Goal: Task Accomplishment & Management: Complete application form

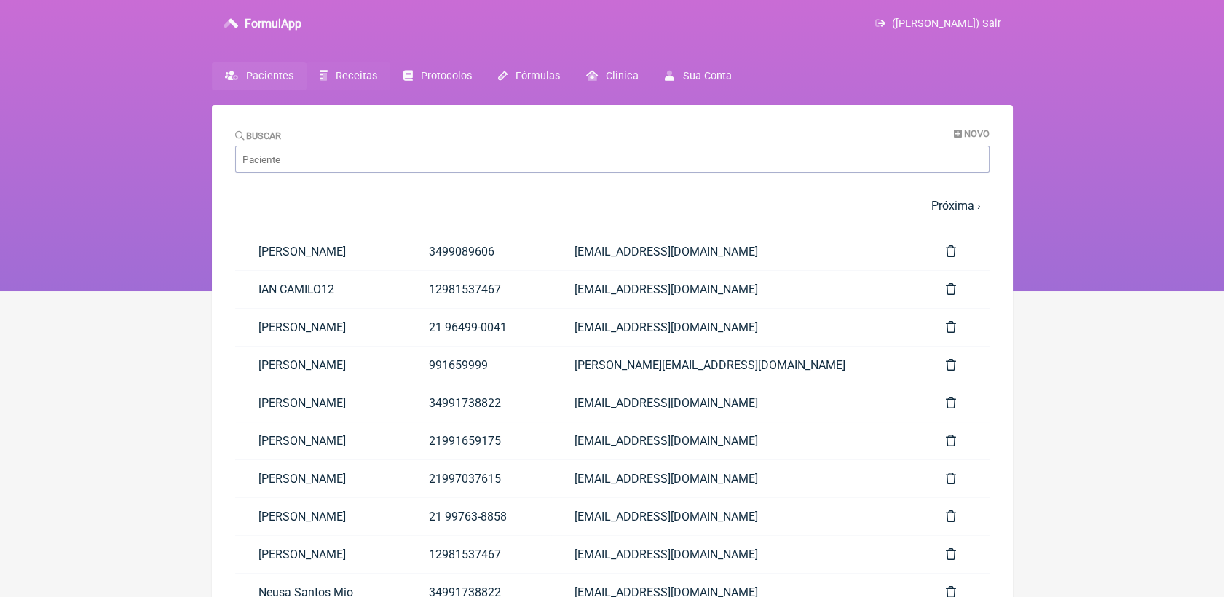
click at [350, 70] on span "Receitas" at bounding box center [357, 76] width 42 height 12
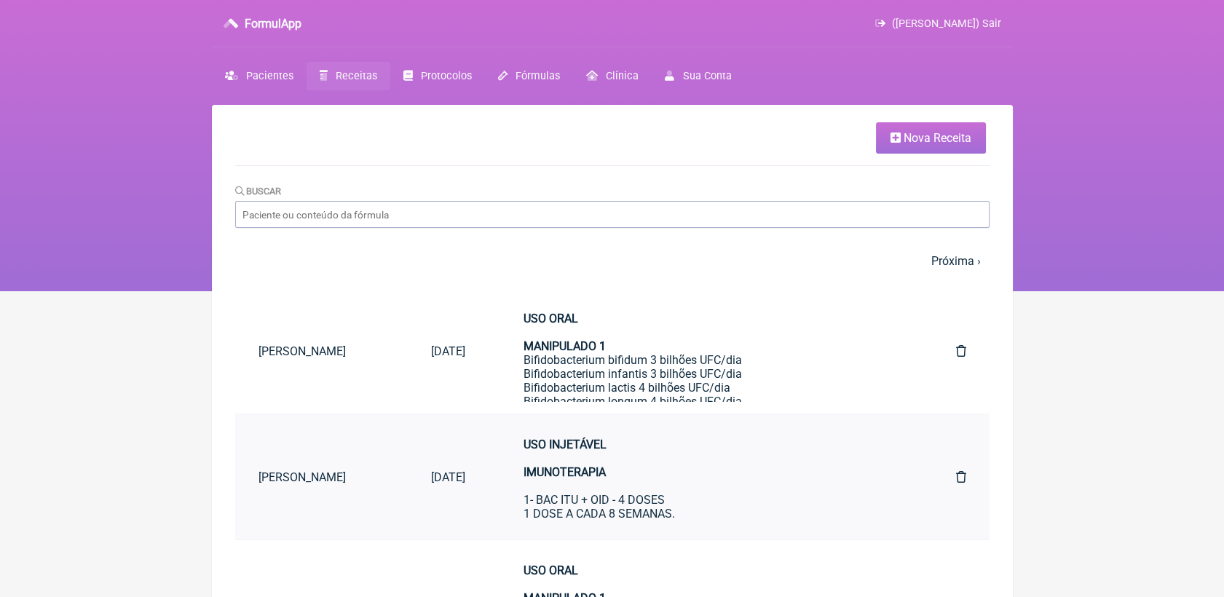
click at [586, 483] on div "USO INJETÁVEL IMUNOTERAPIA 1- BAC ITU + OID - 4 DOSES 1 DOSE A CADA 8 SEMANAS. …" at bounding box center [711, 514] width 374 height 152
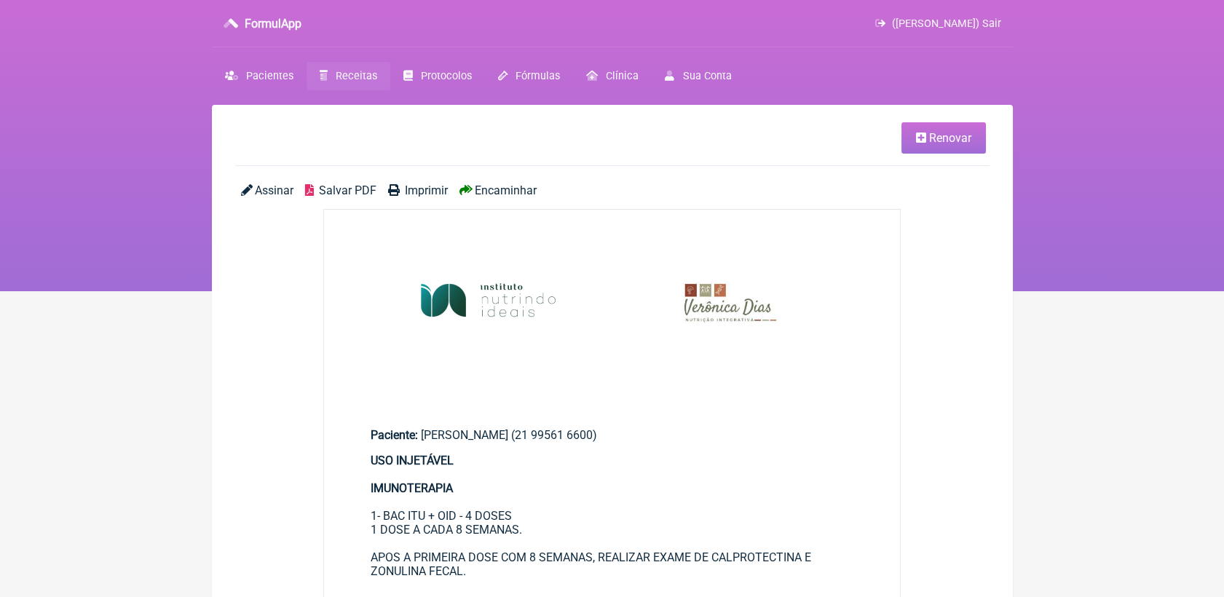
click at [934, 149] on link "Renovar" at bounding box center [944, 137] width 84 height 31
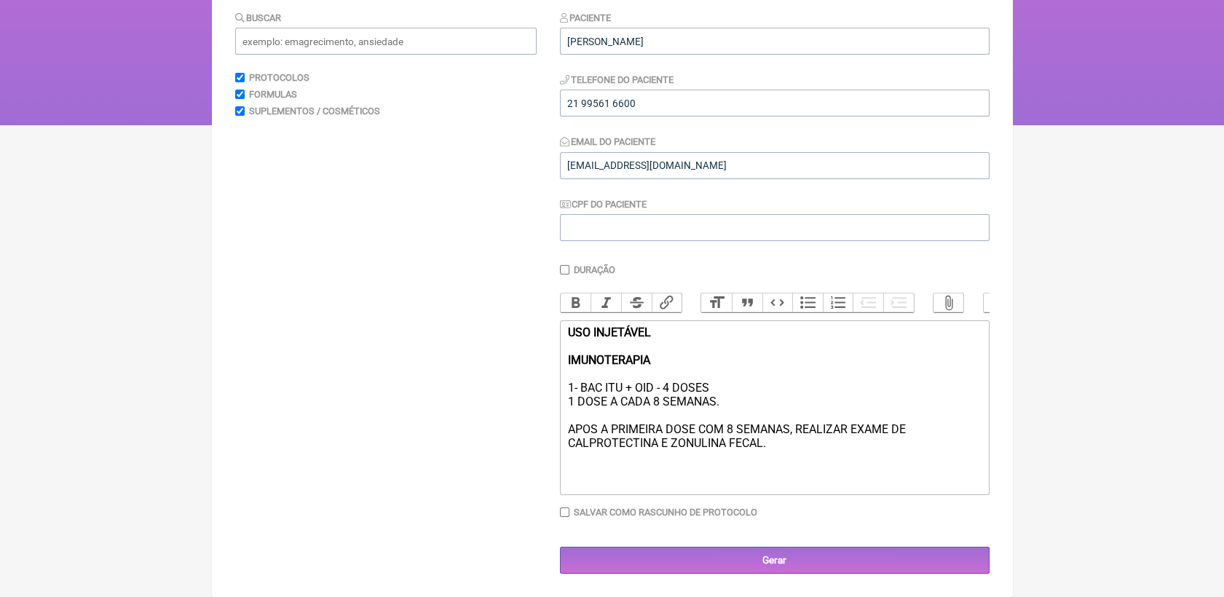
scroll to position [183, 0]
drag, startPoint x: 581, startPoint y: 388, endPoint x: 631, endPoint y: 387, distance: 49.5
click at [631, 387] on div "USO INJETÁVEL IMUNOTERAPIA 1- BAC ITU + OID - 4 DOSES 1 DOSE A CADA 8 SEMANAS. …" at bounding box center [774, 402] width 414 height 152
drag, startPoint x: 567, startPoint y: 430, endPoint x: 616, endPoint y: 428, distance: 48.8
click at [616, 428] on div "USO INJETÁVEL IMUNOTERAPIA 1- OID - 4 DOSES 1 DOSE A CADA 8 SEMANAS. APOS A PRI…" at bounding box center [774, 402] width 414 height 152
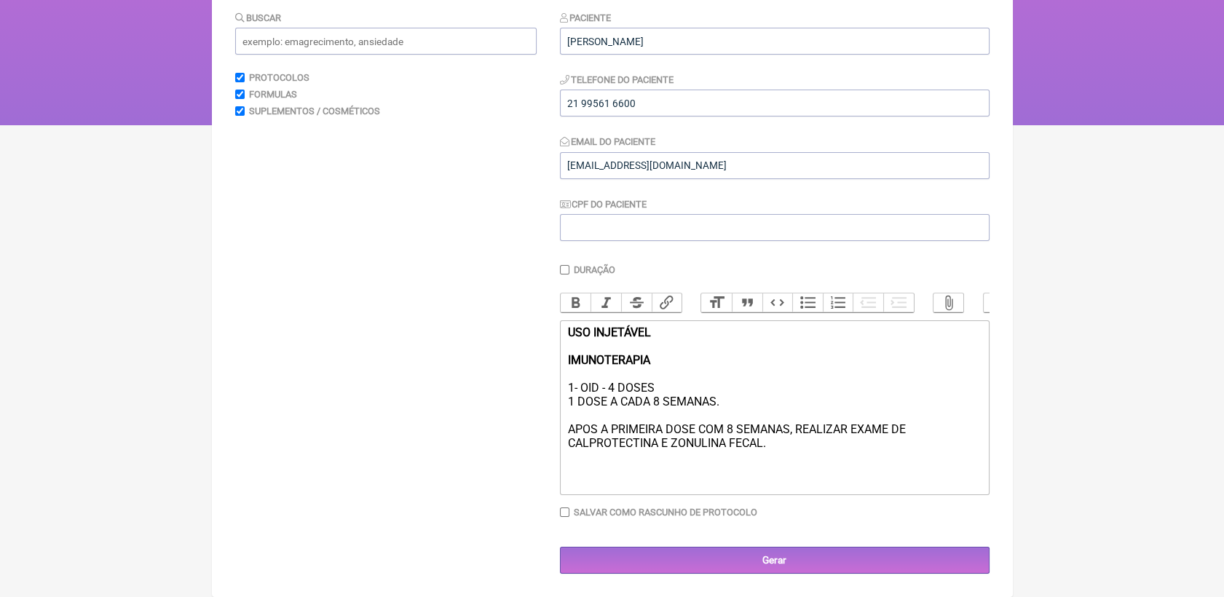
click at [692, 429] on div "USO INJETÁVEL IMUNOTERAPIA 1- OID - 4 DOSES 1 DOSE A CADA 8 SEMANAS. APOS A PRI…" at bounding box center [774, 402] width 414 height 152
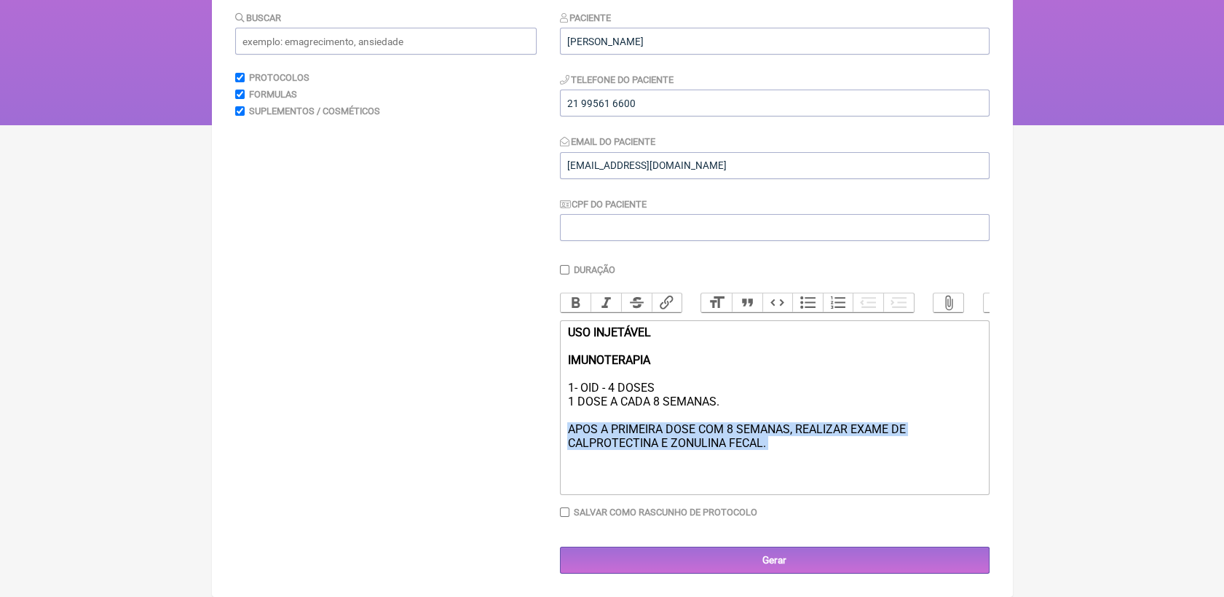
drag, startPoint x: 569, startPoint y: 433, endPoint x: 779, endPoint y: 456, distance: 211.8
click at [779, 456] on div "USO INJETÁVEL IMUNOTERAPIA 1- OID - 4 DOSES 1 DOSE A CADA 8 SEMANAS. APOS A PRI…" at bounding box center [774, 402] width 414 height 152
type trix-editor "<div><strong>USO INJETÁVEL<br><br>IMUNOTERAPIA </strong><br><br>1- OID - 4 DOSE…"
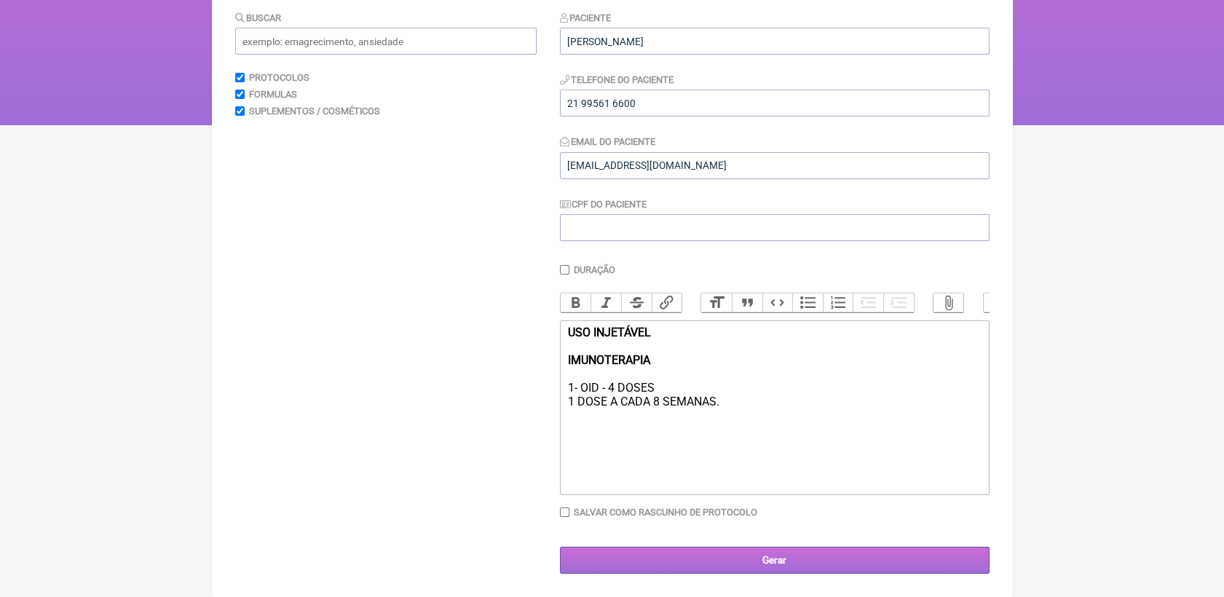
click at [795, 558] on input "Gerar" at bounding box center [775, 560] width 430 height 27
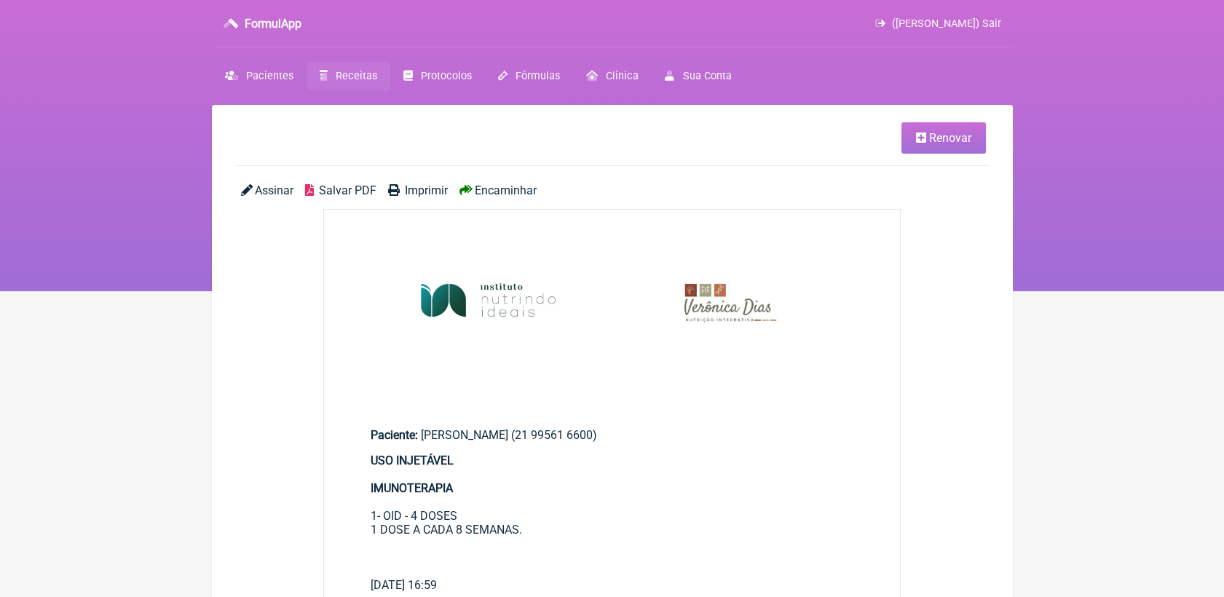
click at [346, 192] on span "Salvar PDF" at bounding box center [348, 191] width 58 height 14
click at [1103, 291] on html "FormulApp (Veronica Almeida dias) Sair Pacientes Receitas Protocolos Fórmulas C…" at bounding box center [612, 145] width 1224 height 291
click at [345, 77] on span "Receitas" at bounding box center [357, 76] width 42 height 12
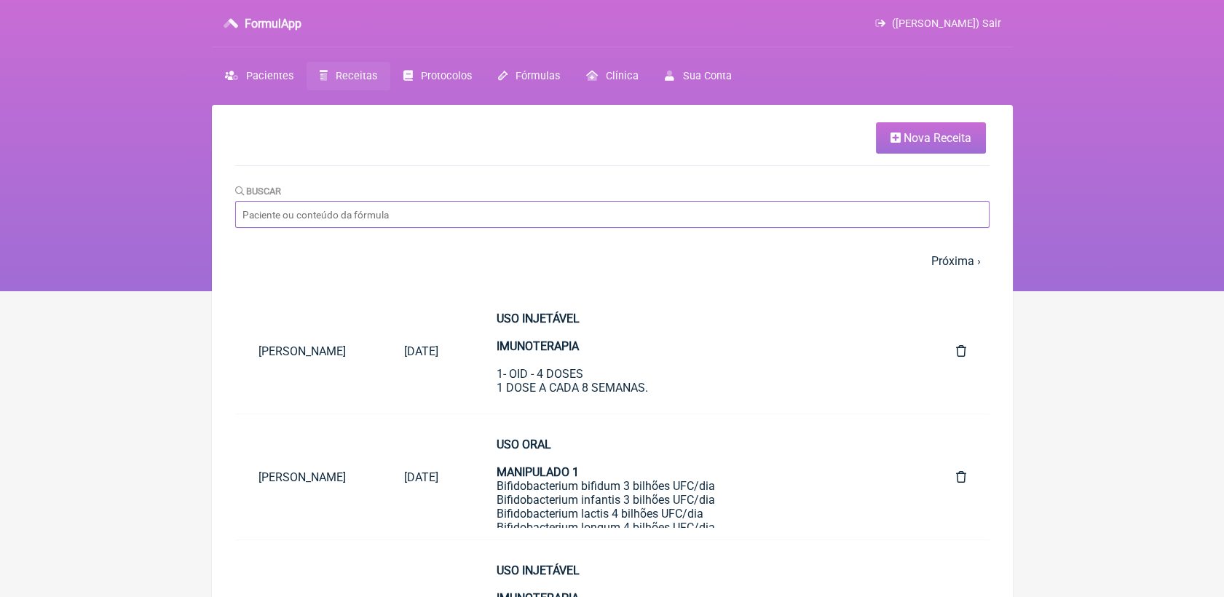
click at [495, 217] on input "Buscar" at bounding box center [612, 214] width 754 height 27
type input "andrea dias"
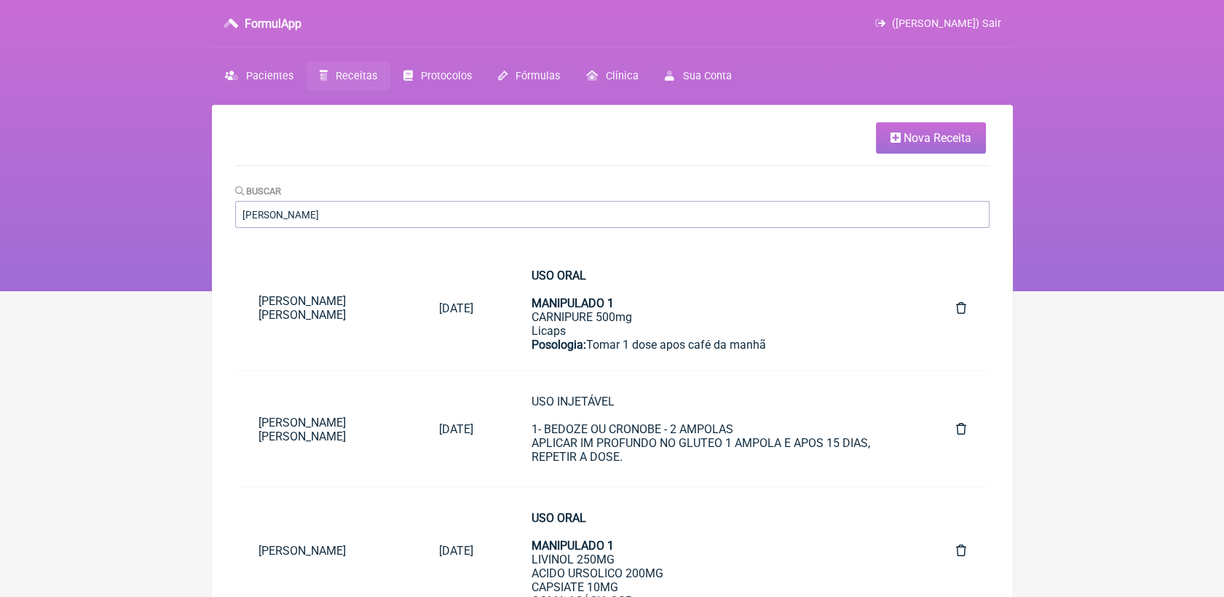
click at [347, 74] on span "Receitas" at bounding box center [357, 76] width 42 height 12
click at [919, 135] on span "Nova Receita" at bounding box center [938, 138] width 68 height 14
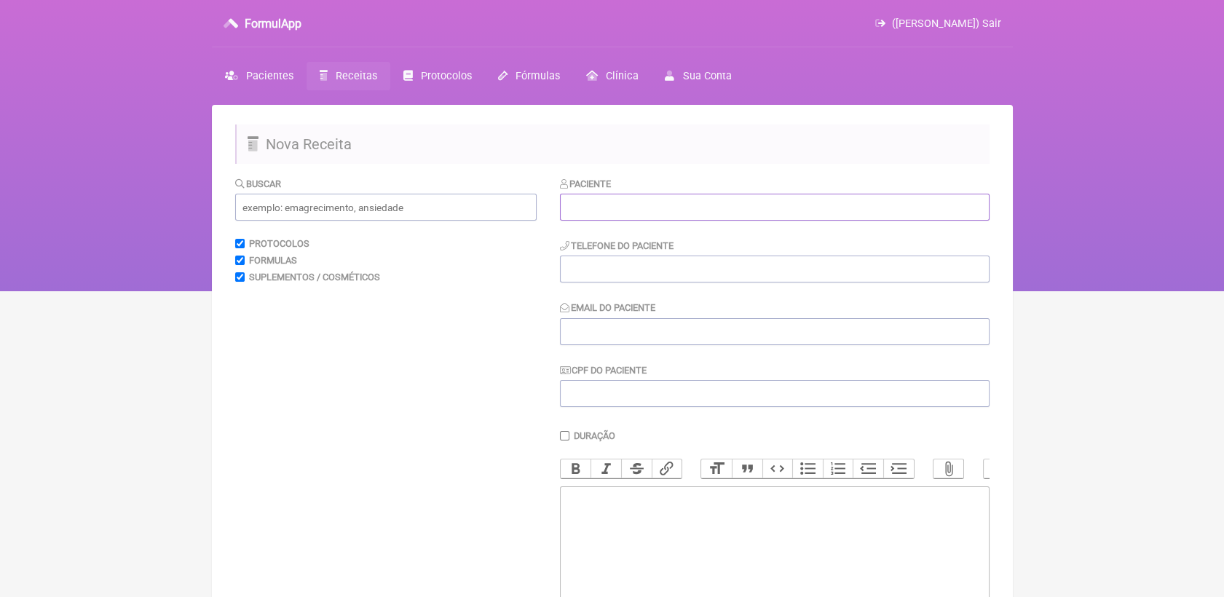
click at [776, 204] on input "text" at bounding box center [775, 207] width 430 height 27
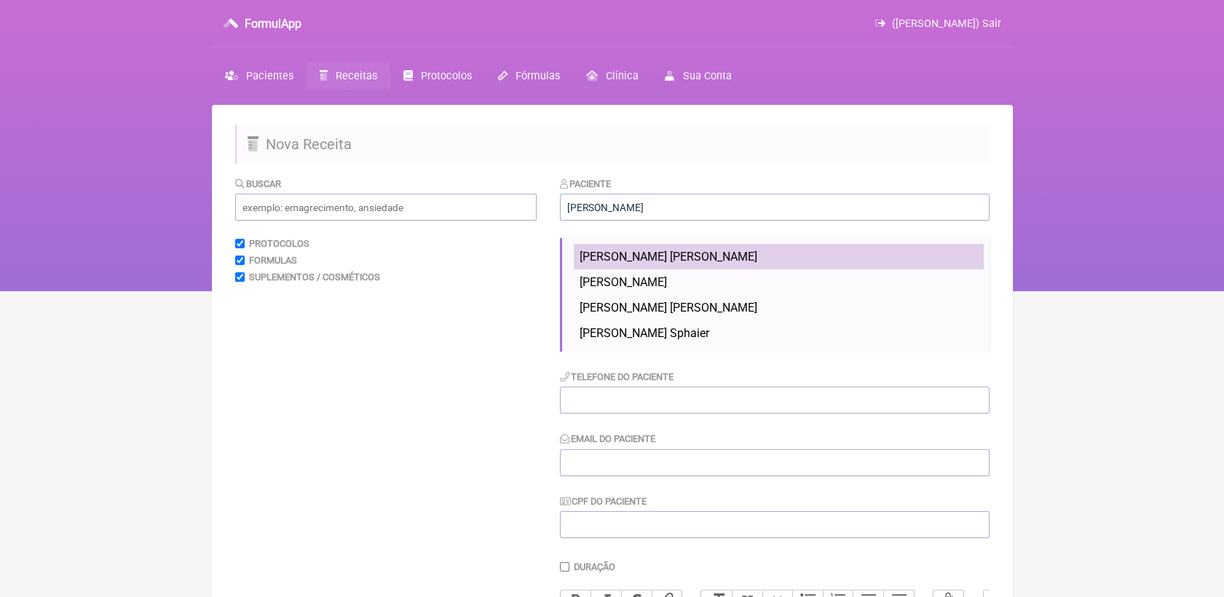
click at [718, 257] on span "ANDREA DE ALMEIDA TRINDADE" at bounding box center [669, 257] width 178 height 14
type input "ANDREA DE ALMEIDA TRINDADE"
type input "21992137525"
type input "ANDREATRINDADEPERSONAL@GMAIL.COM"
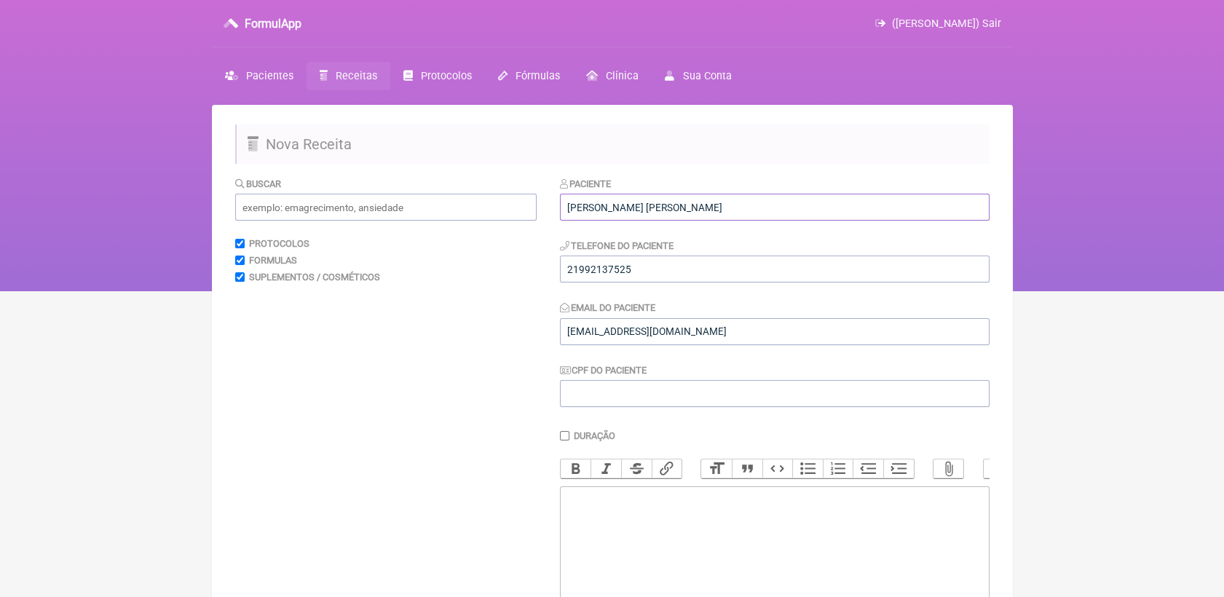
drag, startPoint x: 738, startPoint y: 208, endPoint x: 556, endPoint y: 221, distance: 182.5
click at [556, 221] on form "Buscar Protocolos Formulas Suplementos / Cosméticos Paciente ANDREA DE ALMEIDA …" at bounding box center [612, 458] width 754 height 564
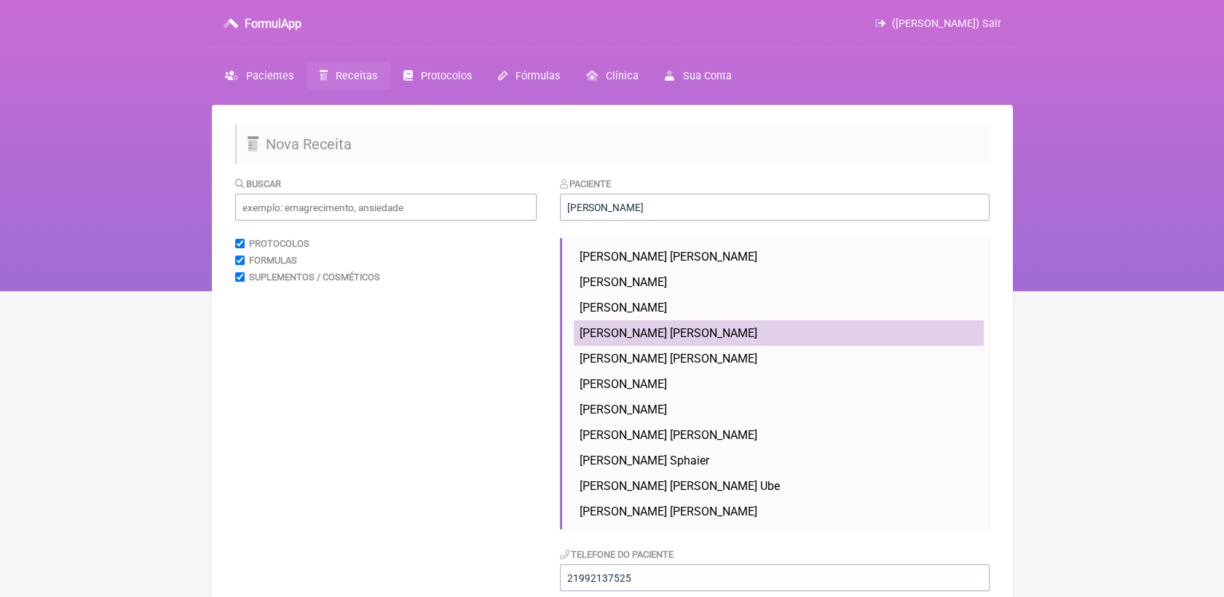
click at [625, 337] on span "Andréa Dias Jorge" at bounding box center [669, 333] width 178 height 14
type input "Andréa Dias Jorge"
type input "(21) 965120203"
type input "andreadjorge@gmail.com"
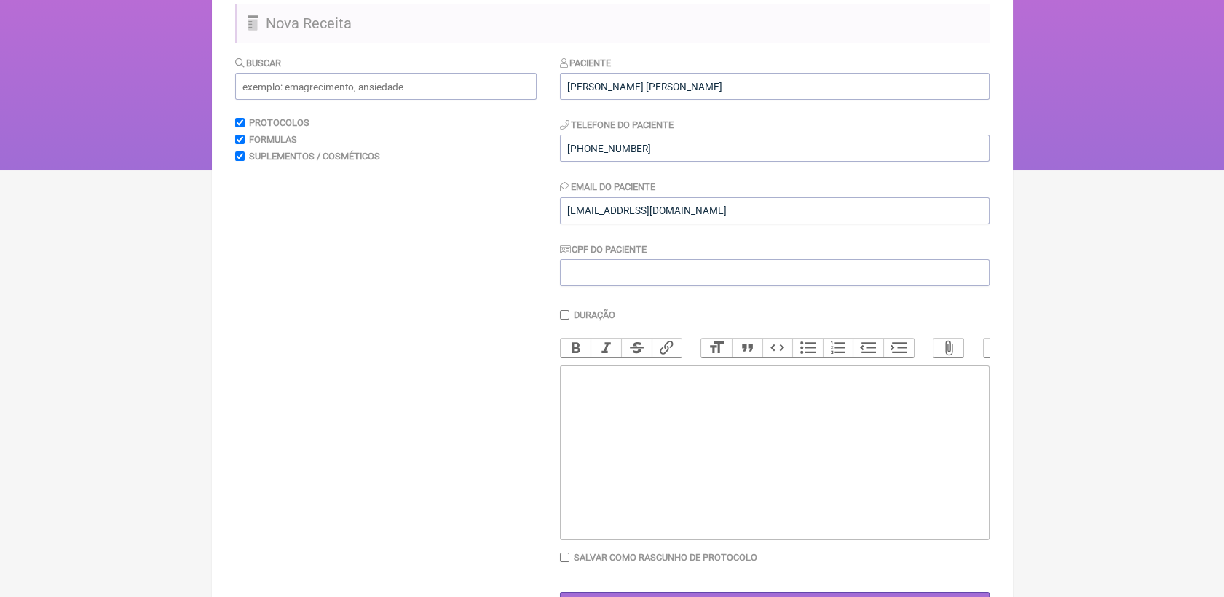
scroll to position [162, 0]
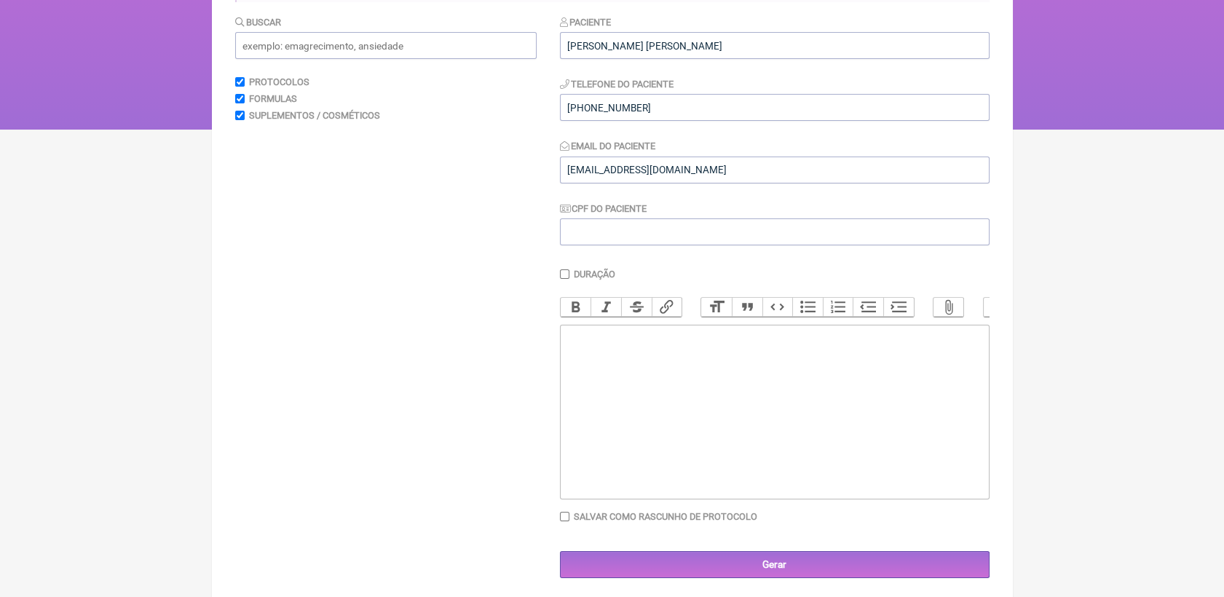
click at [623, 358] on trix-editor at bounding box center [775, 412] width 430 height 175
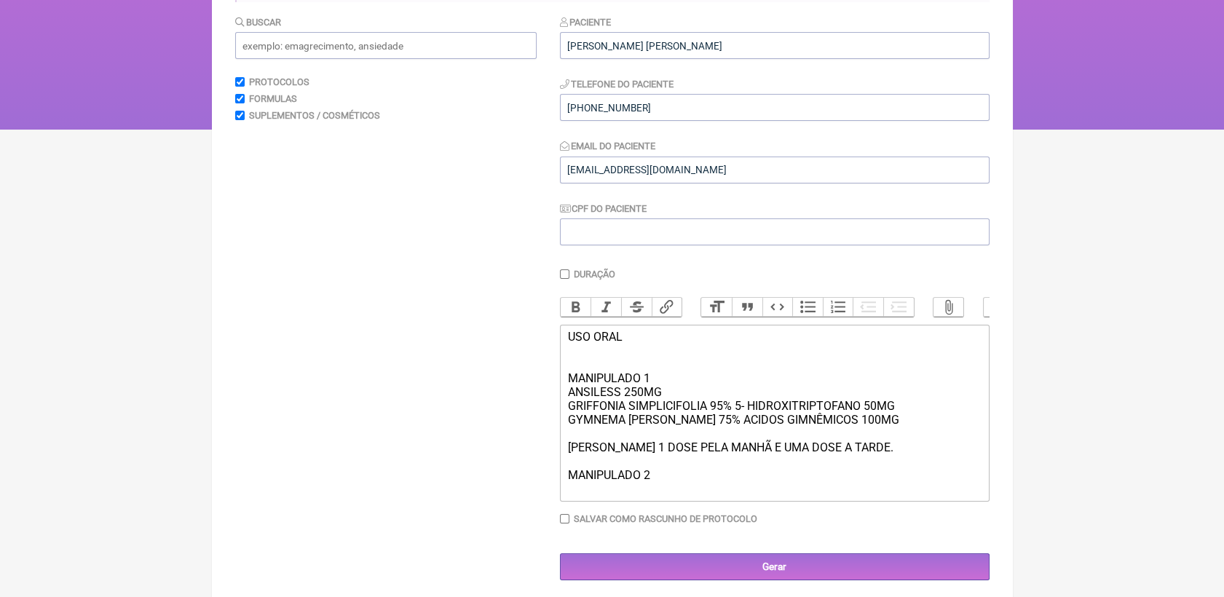
click at [667, 413] on div "USO ORAL MANIPULADO 1 ANSILESS 250MG GRIFFONIA SIMPLICIFOLIA 95% 5- HIDROXITRIP…" at bounding box center [774, 413] width 414 height 166
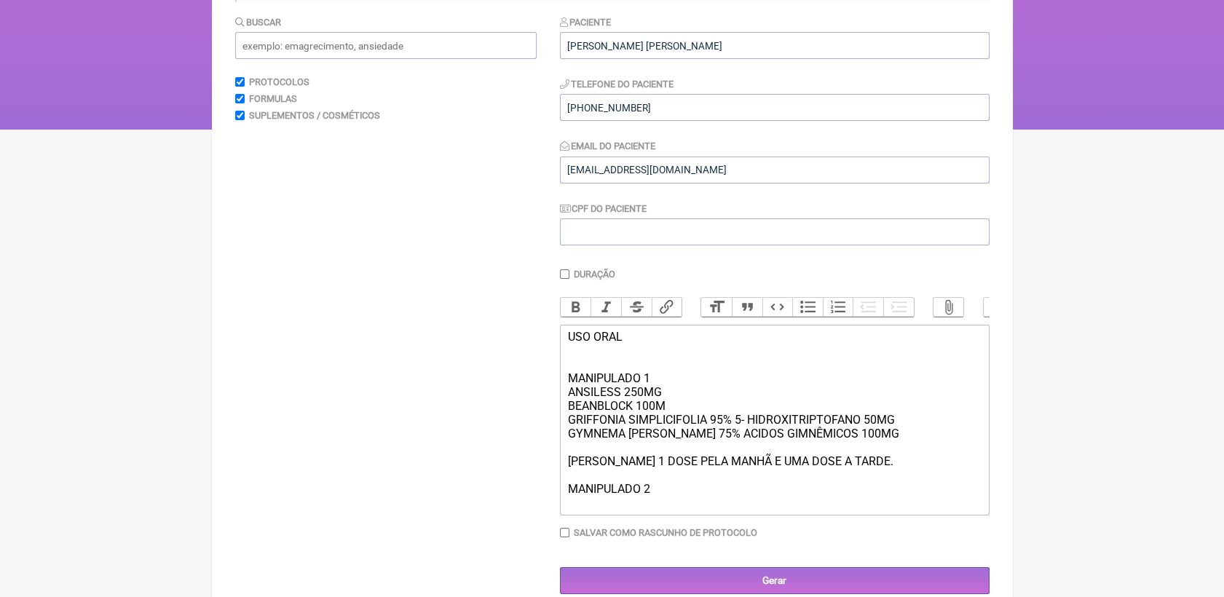
type trix-editor "<div>USO ORAL&nbsp;<br><br><br>MANIPULADO 1<br>ANSILESS 250MG<br>BEANBLOCK 100M…"
drag, startPoint x: 564, startPoint y: 353, endPoint x: 653, endPoint y: 397, distance: 98.4
click at [653, 397] on trix-editor "USO ORAL MANIPULADO 1 ANSILESS 250MG BEANBLOCK 100MG GRIFFONIA SIMPLICIFOLIA 95…" at bounding box center [775, 420] width 430 height 191
click at [580, 307] on button "Bold" at bounding box center [576, 307] width 31 height 19
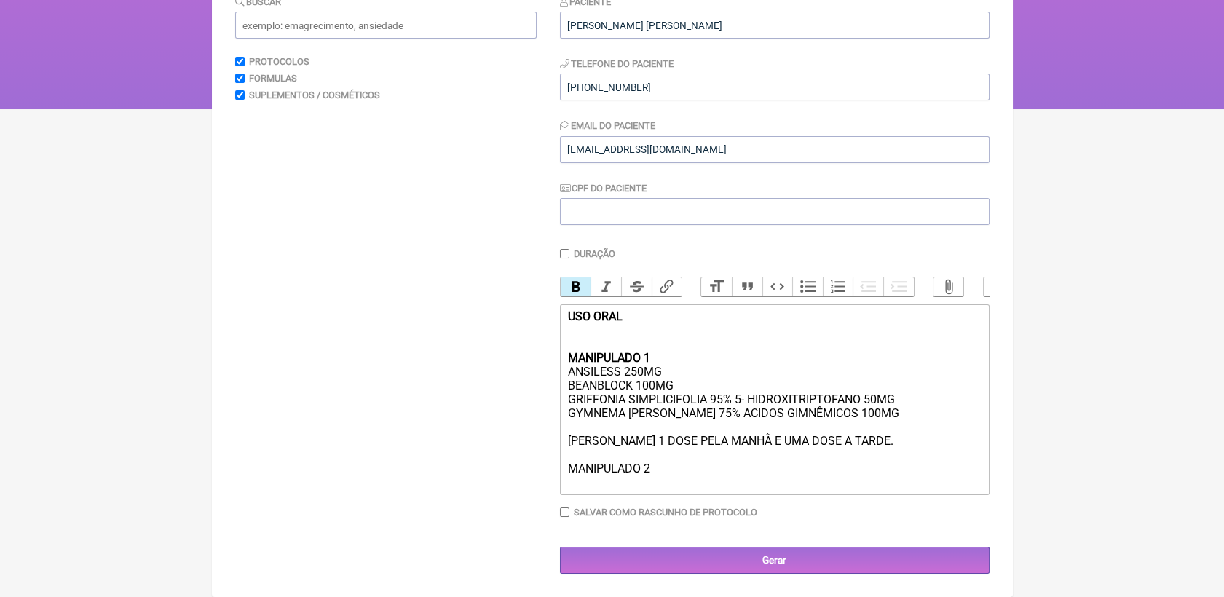
scroll to position [204, 0]
click at [635, 479] on div "USO ORAL MANIPULADO 1 ANSILESS 250MG BEANBLOCK 100MG GRIFFONIA SIMPLICIFOLIA 95…" at bounding box center [774, 400] width 414 height 180
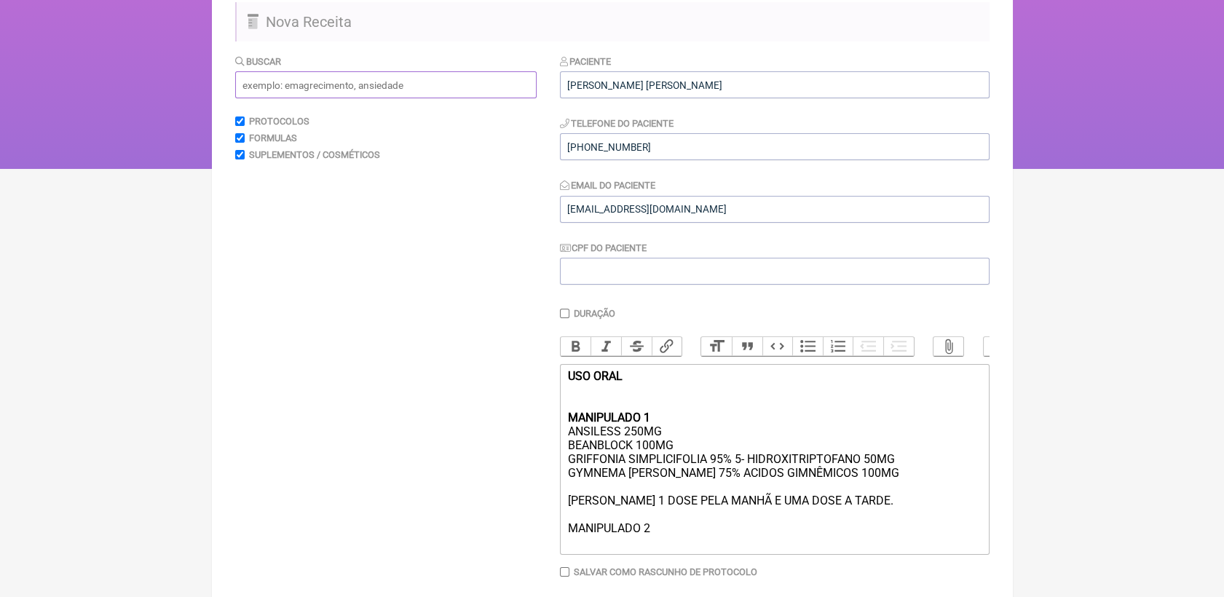
click at [363, 91] on input "text" at bounding box center [385, 84] width 301 height 27
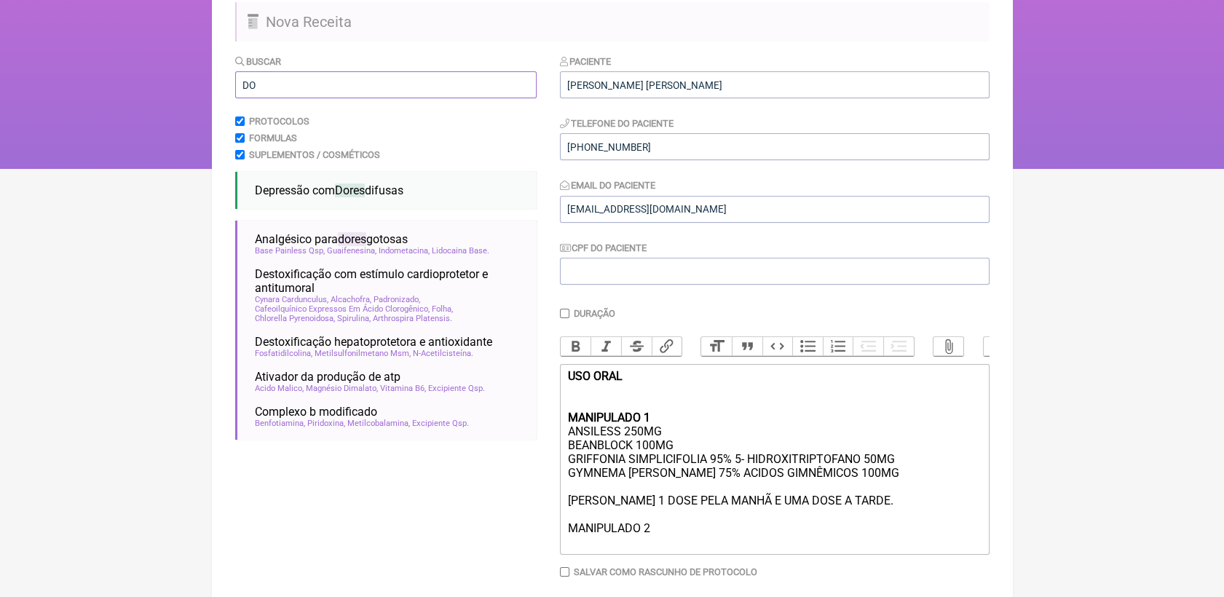
type input "D"
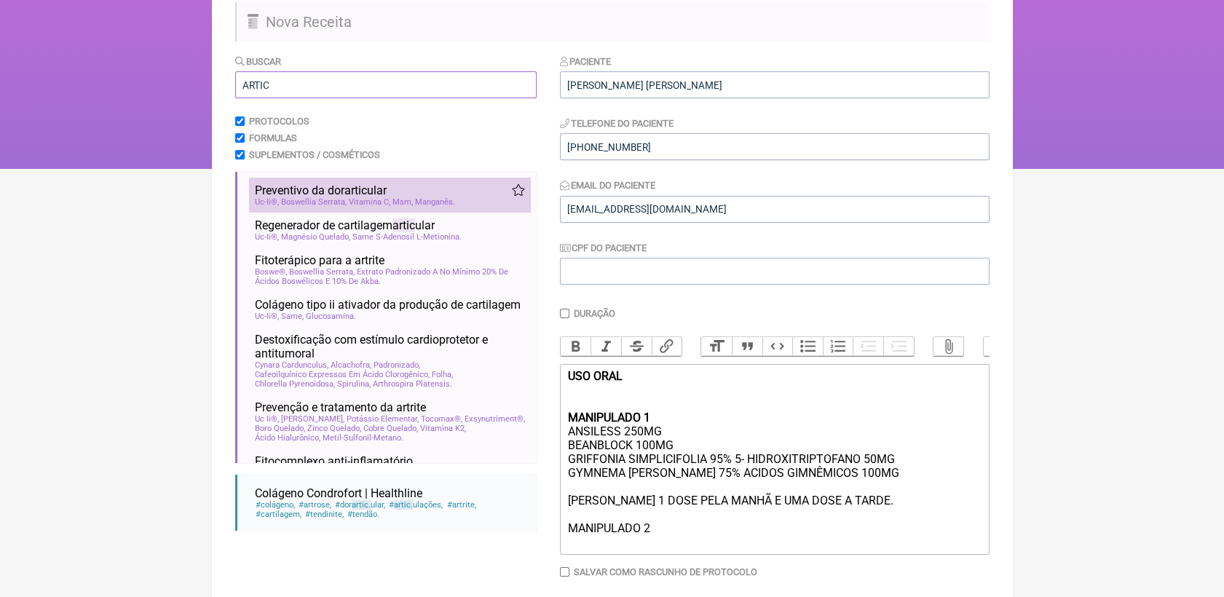
type input "ARTIC"
click at [406, 207] on span "Msm" at bounding box center [403, 201] width 20 height 9
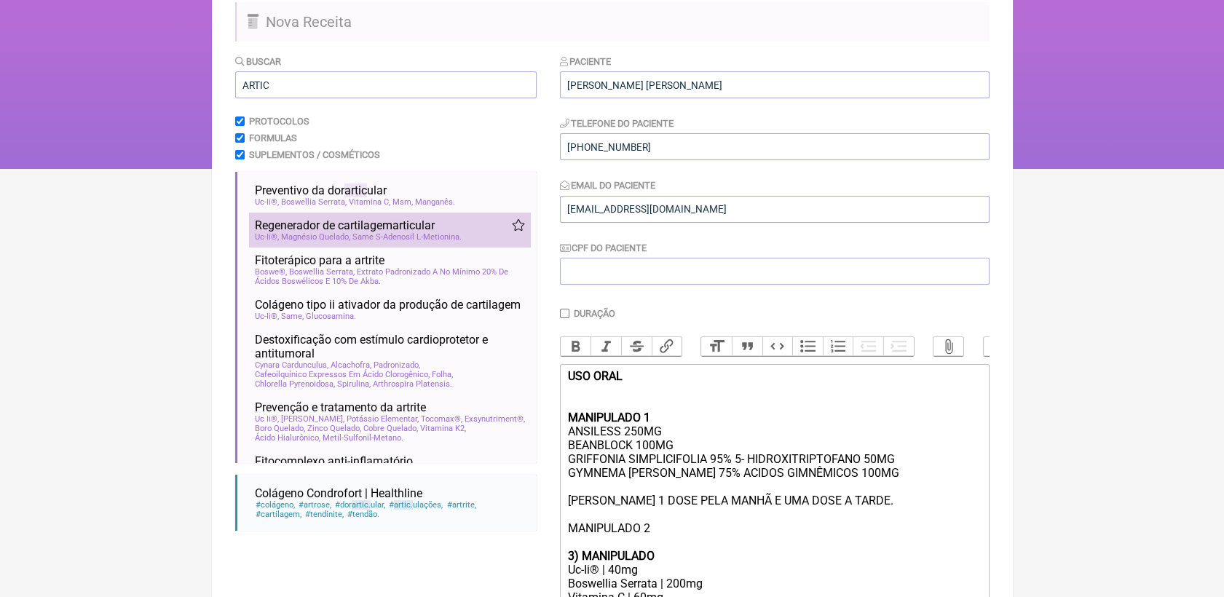
click at [404, 227] on span "artic" at bounding box center [404, 225] width 23 height 14
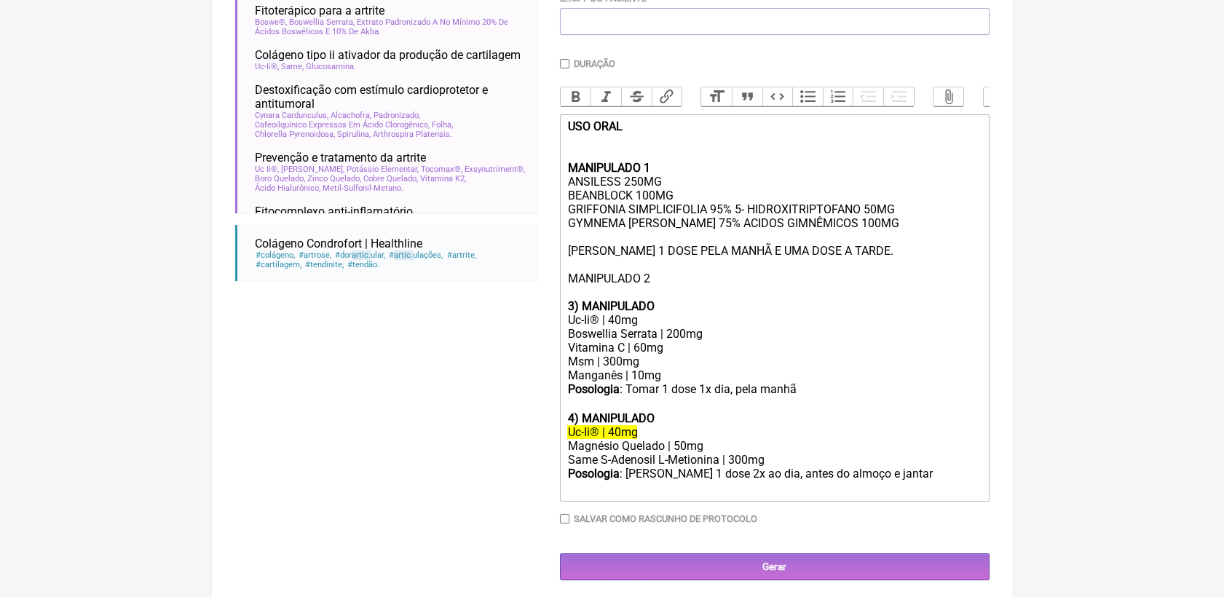
scroll to position [407, 0]
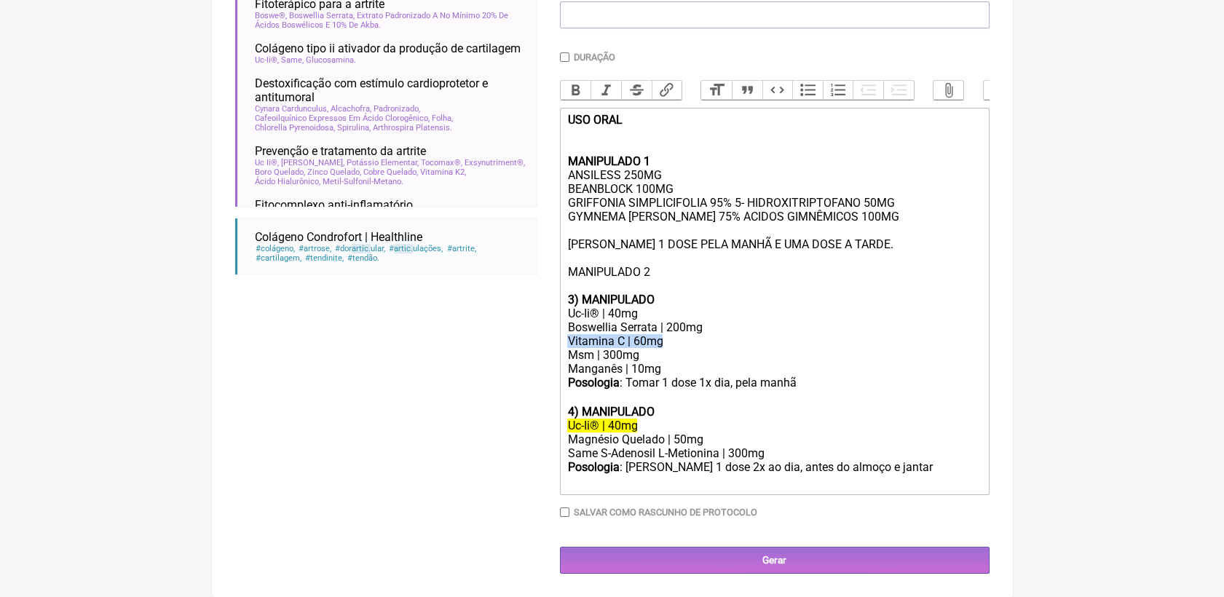
drag, startPoint x: 662, startPoint y: 336, endPoint x: 565, endPoint y: 343, distance: 97.1
click at [565, 343] on trix-editor "USO ORAL MANIPULADO 1 ANSILESS 250MG BEANBLOCK 100MG GRIFFONIA SIMPLICIFOLIA 95…" at bounding box center [775, 301] width 430 height 387
drag, startPoint x: 567, startPoint y: 436, endPoint x: 703, endPoint y: 433, distance: 136.9
click at [703, 433] on div "Magnésio Quelado | 50mg" at bounding box center [774, 440] width 414 height 14
copy div "Magnésio Quelado | 50mg"
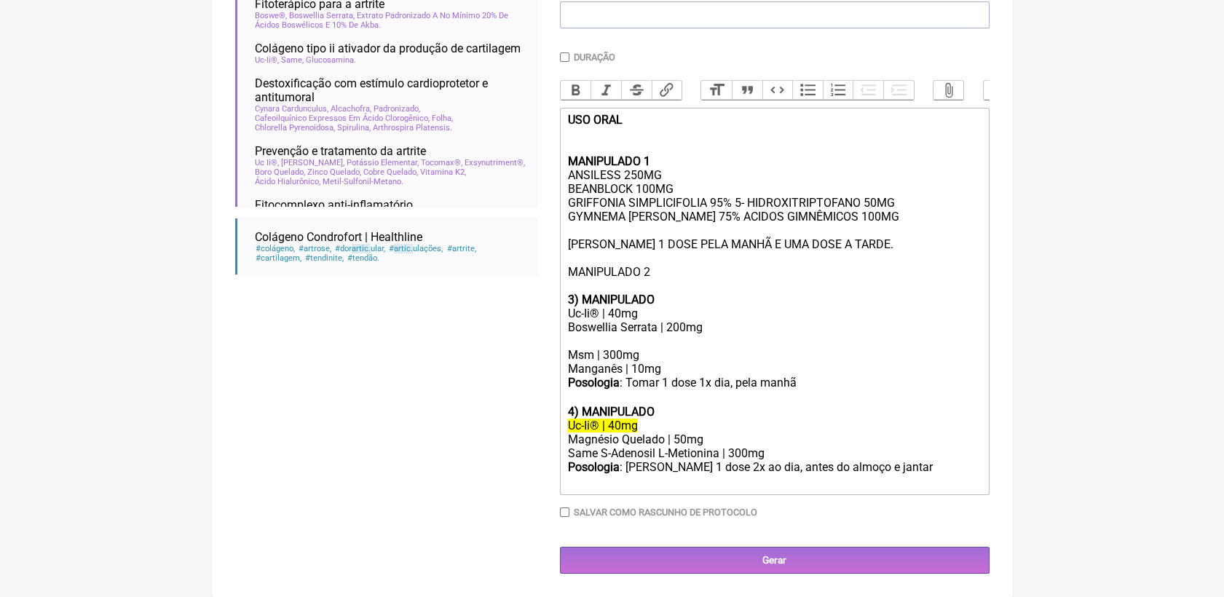
click at [618, 336] on div at bounding box center [774, 341] width 414 height 14
paste trix-editor "Magnésio Quelado | 50mg"
click at [672, 335] on div "Magnésio Quelado | 50mg" at bounding box center [774, 341] width 414 height 14
drag, startPoint x: 568, startPoint y: 452, endPoint x: 769, endPoint y: 450, distance: 201.0
click at [769, 450] on div "Same S-Adenosil L-Metionina | 300mg" at bounding box center [774, 453] width 414 height 14
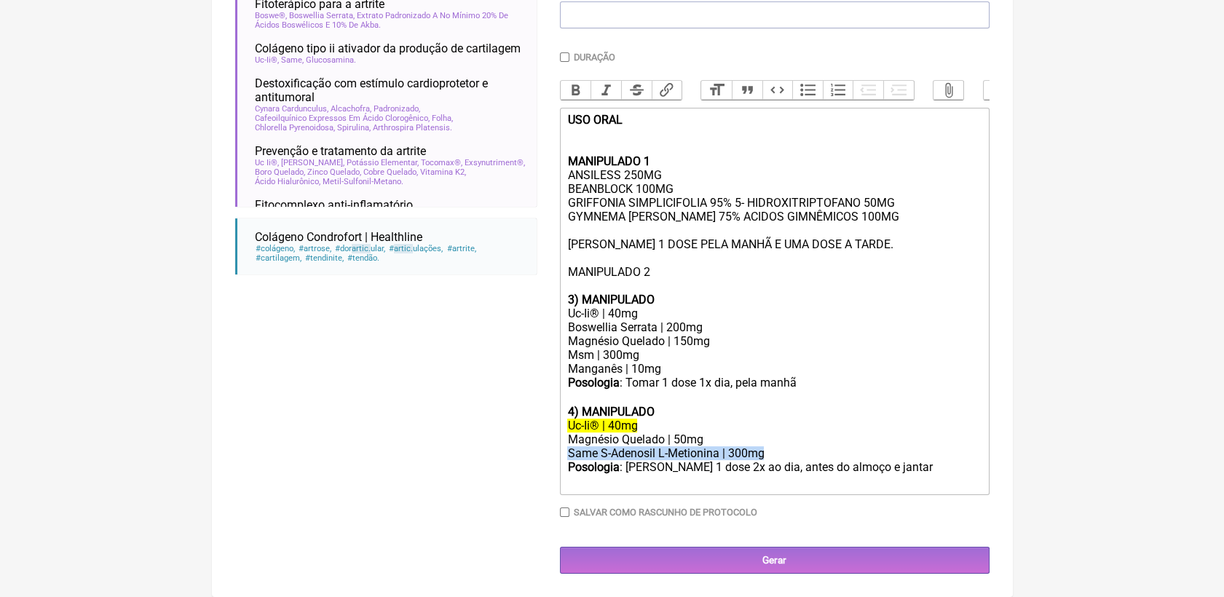
copy div "Same S-Adenosil L-Metionina | 300mg"
click at [661, 364] on div "Manganês | 10mg" at bounding box center [774, 369] width 414 height 14
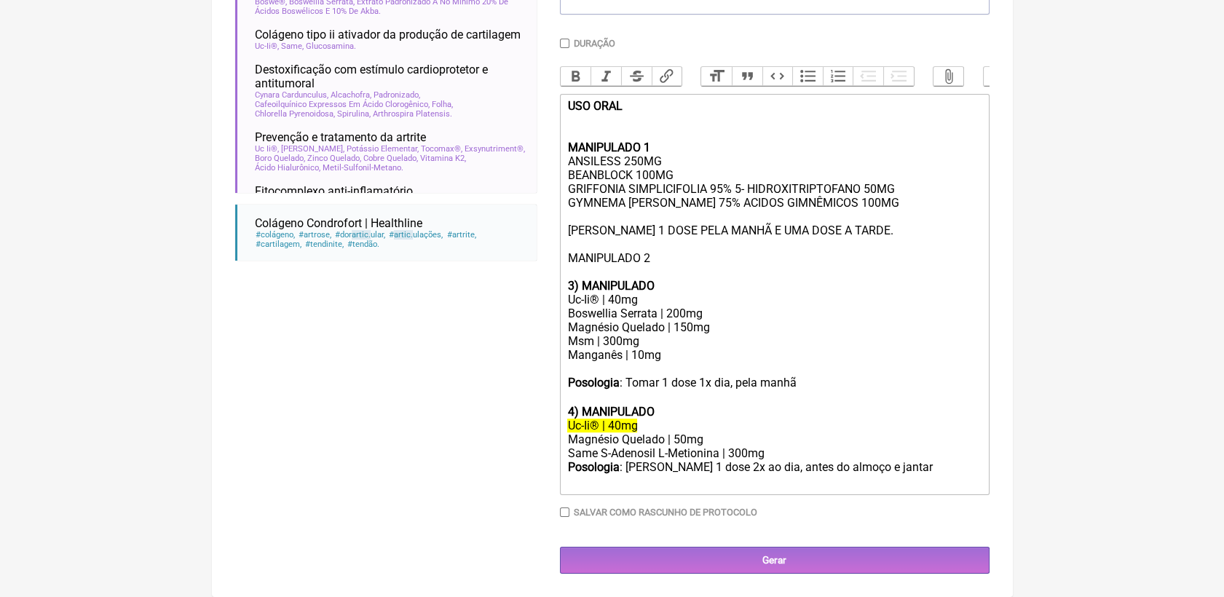
paste trix-editor "Same S-Adenosil L-Metionina | 300mg"
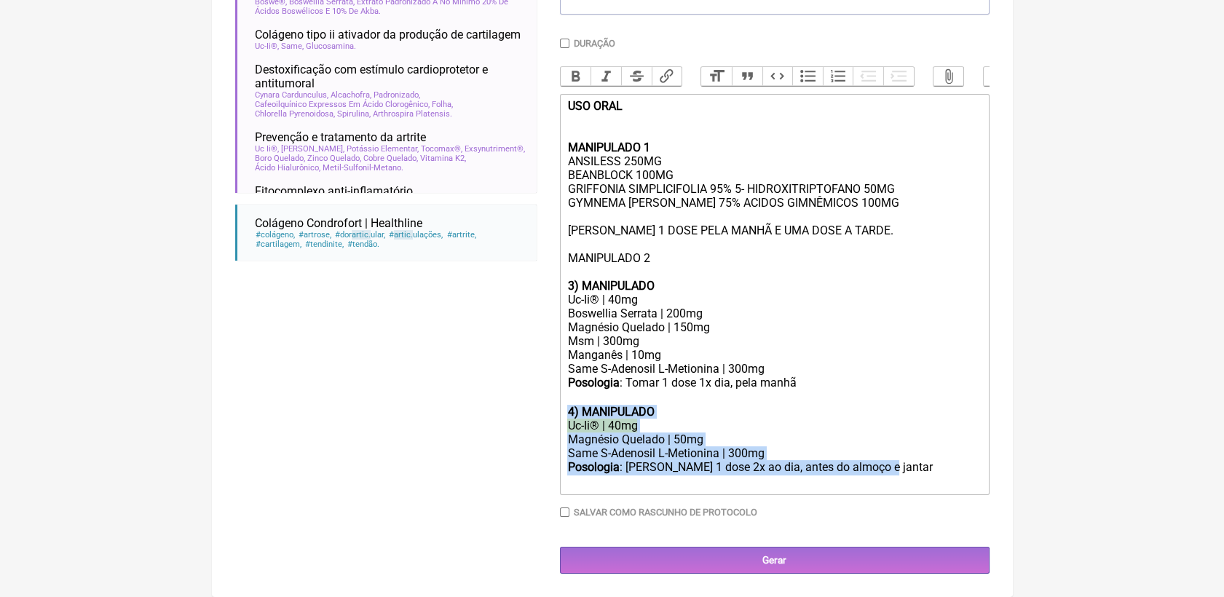
drag, startPoint x: 878, startPoint y: 482, endPoint x: 566, endPoint y: 421, distance: 317.6
click at [566, 421] on trix-editor "USO ORAL MANIPULADO 1 ANSILESS 250MG BEANBLOCK 100MG GRIFFONIA SIMPLICIFOLIA 95…" at bounding box center [775, 294] width 430 height 401
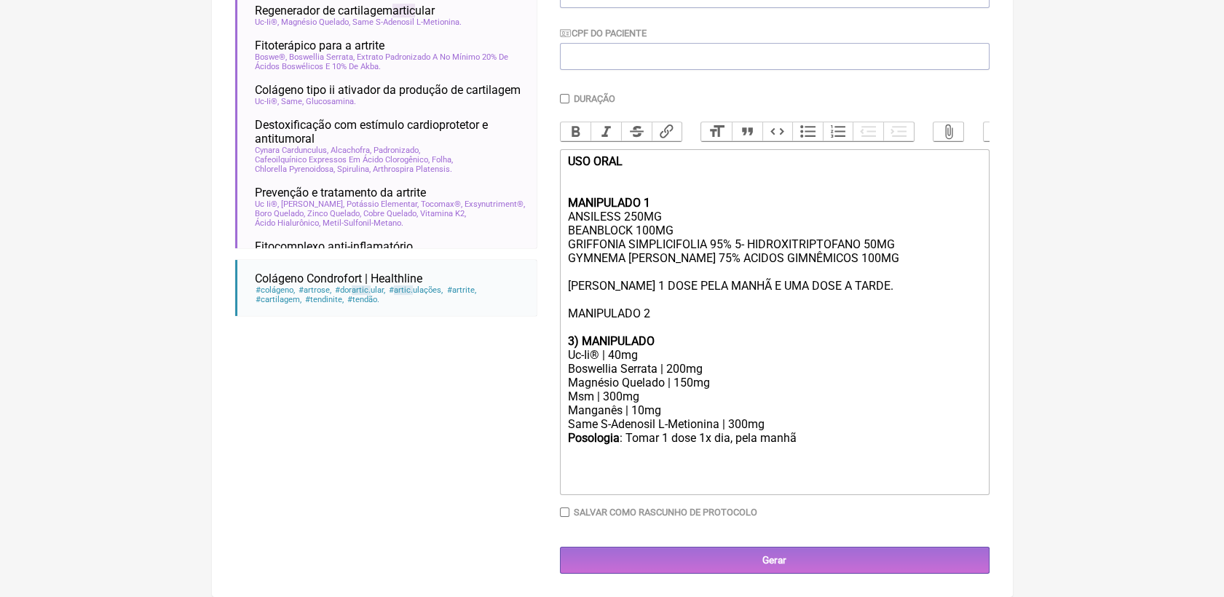
scroll to position [364, 0]
drag, startPoint x: 653, startPoint y: 334, endPoint x: 550, endPoint y: 321, distance: 103.4
click at [550, 321] on form "Buscar ARTIC Protocolos Formulas Suplementos / Cosméticos Preventivo da dor art…" at bounding box center [612, 206] width 754 height 735
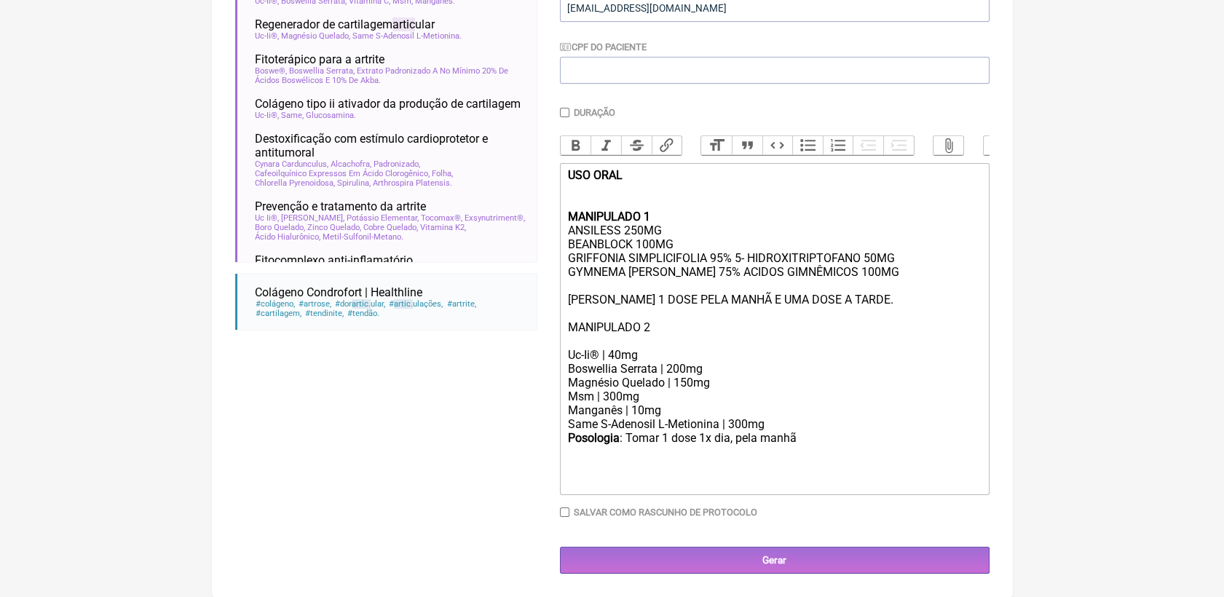
scroll to position [336, 0]
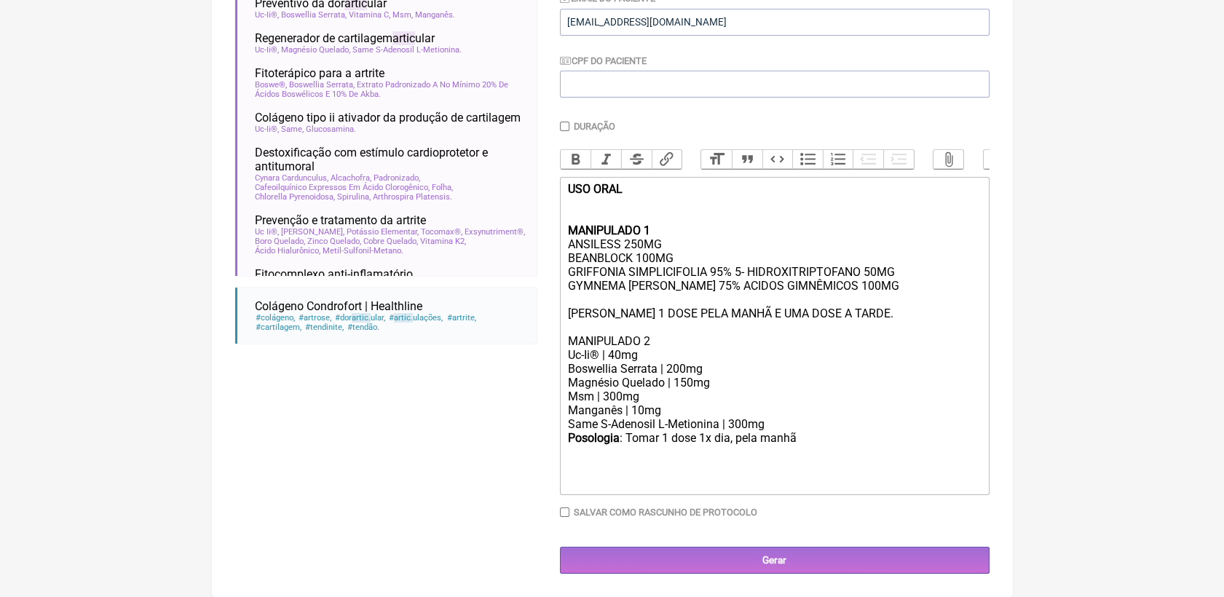
type trix-editor "<div><strong>USO ORAL <br><br><br>MANIPULADO 1</strong><br>ANSILESS 250MG<br>BE…"
drag, startPoint x: 568, startPoint y: 335, endPoint x: 651, endPoint y: 336, distance: 83.0
click at [651, 336] on div "USO ORAL MANIPULADO 1 ANSILESS 250MG BEANBLOCK 100MG GRIFFONIA SIMPLICIFOLIA 95…" at bounding box center [774, 272] width 414 height 180
click at [572, 150] on button "Bold" at bounding box center [576, 159] width 31 height 19
click at [696, 341] on div "USO ORAL MANIPULADO 1 ANSILESS 250MG BEANBLOCK 100MG GRIFFONIA SIMPLICIFOLIA 95…" at bounding box center [774, 272] width 414 height 180
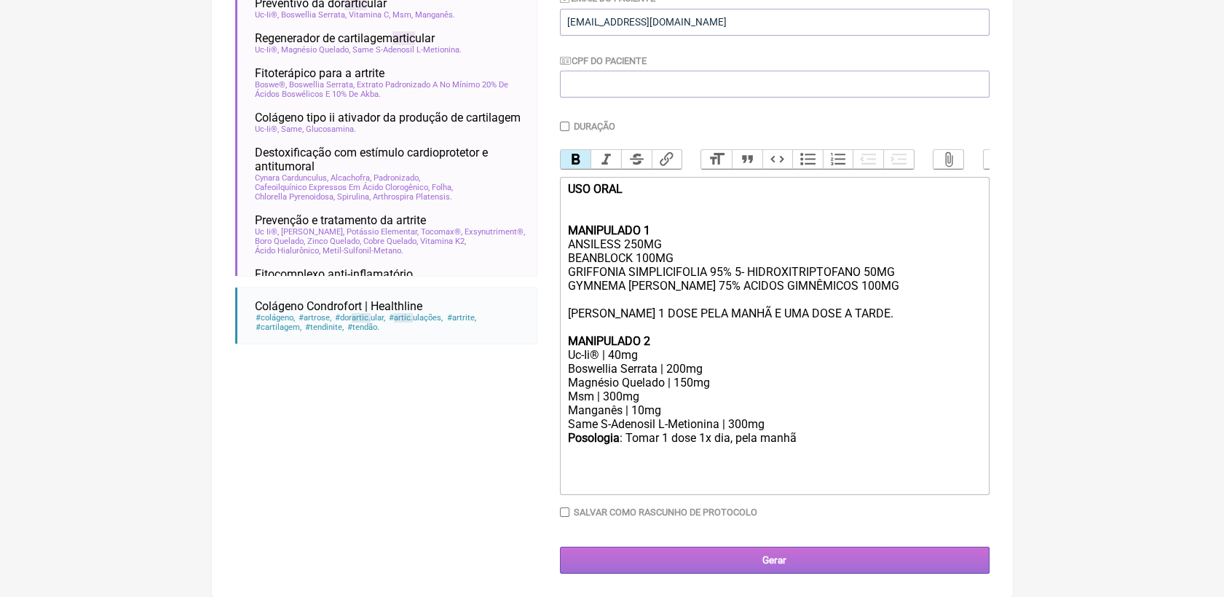
click at [770, 556] on input "Gerar" at bounding box center [775, 560] width 430 height 27
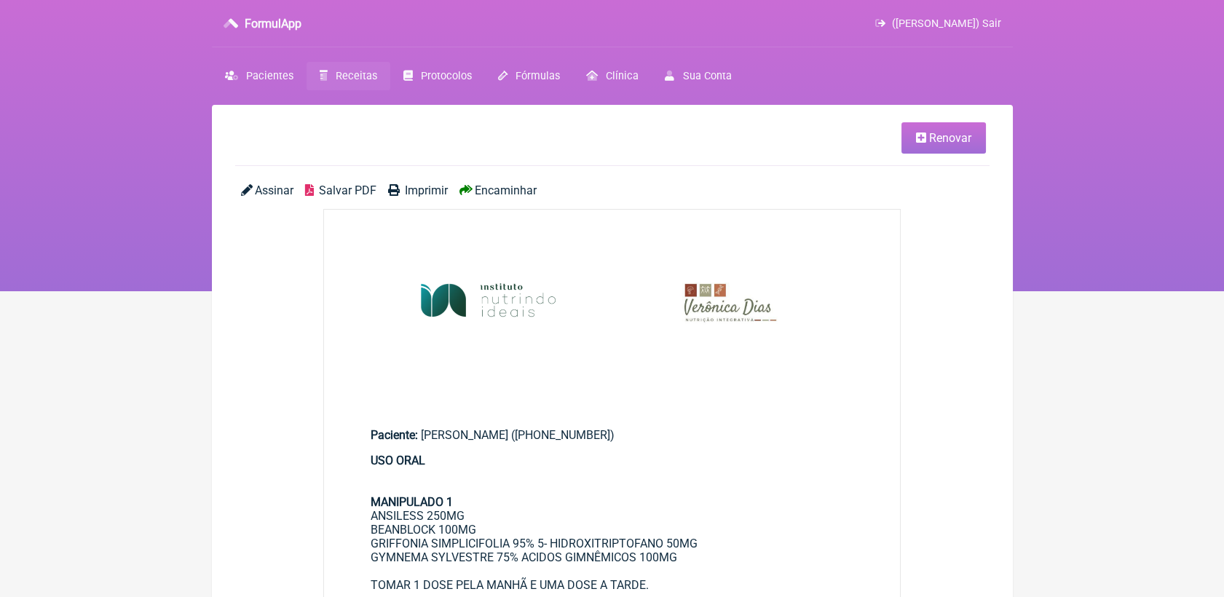
click at [366, 193] on span "Salvar PDF" at bounding box center [348, 191] width 58 height 14
